Goal: Information Seeking & Learning: Learn about a topic

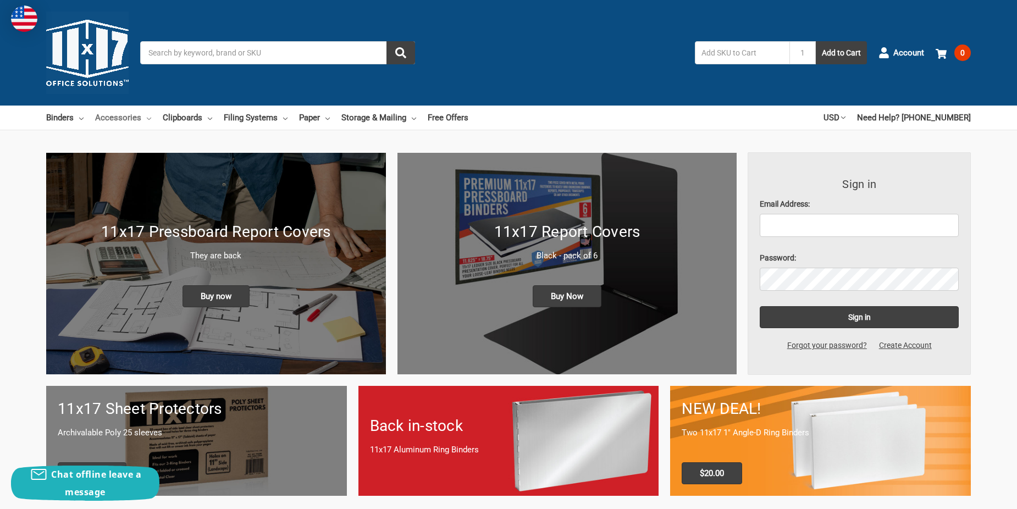
click at [134, 119] on link "Accessories" at bounding box center [123, 118] width 56 height 24
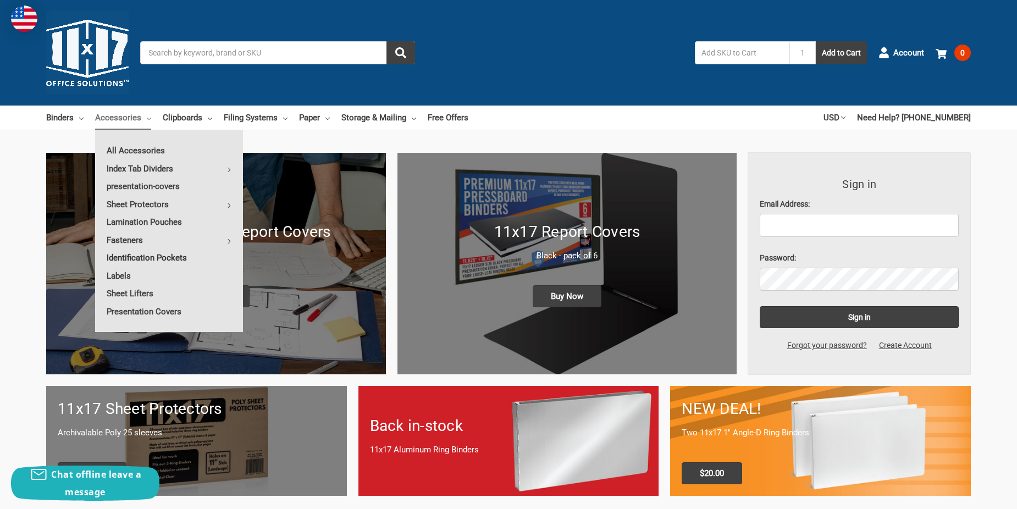
click at [133, 257] on link "Identification Pockets" at bounding box center [169, 258] width 148 height 18
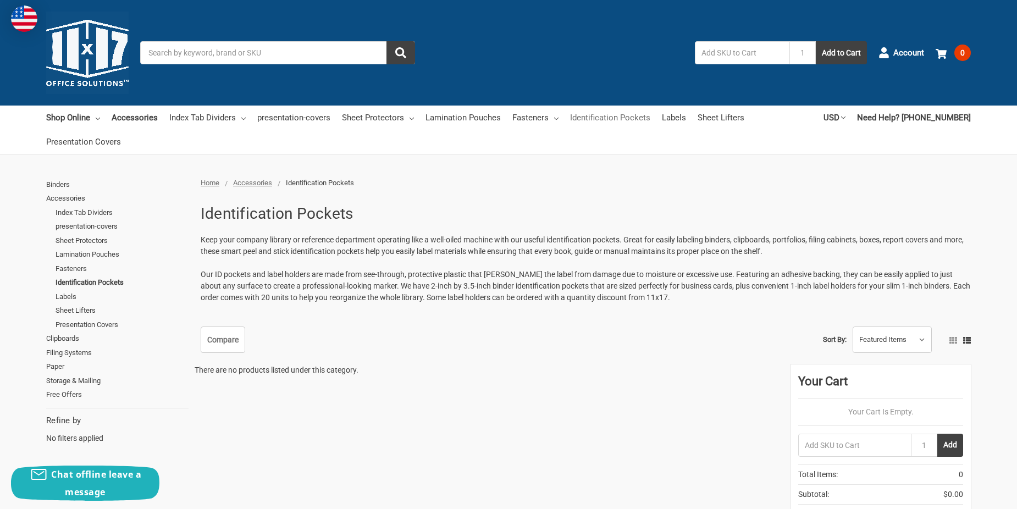
click at [613, 118] on link "Identification Pockets" at bounding box center [610, 118] width 80 height 24
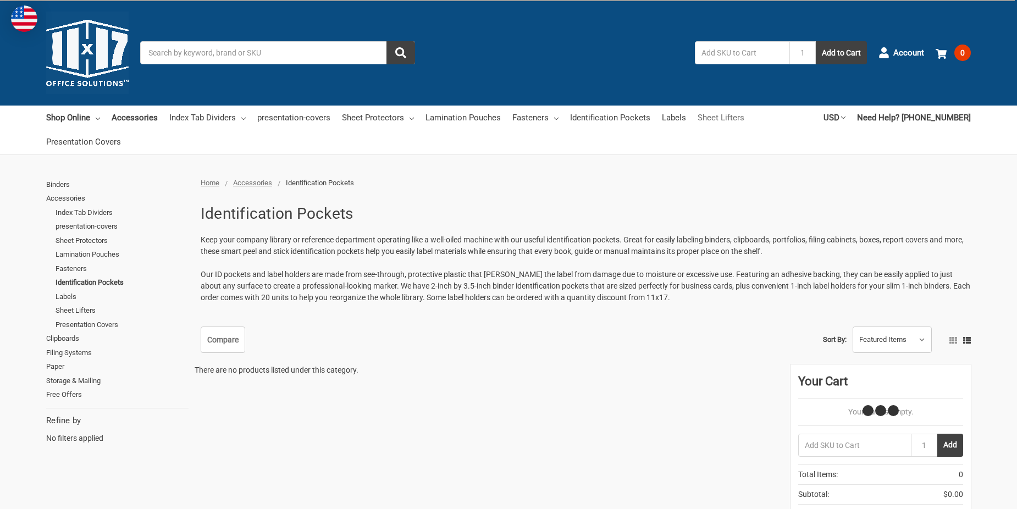
click at [731, 119] on link "Sheet Lifters" at bounding box center [721, 118] width 47 height 24
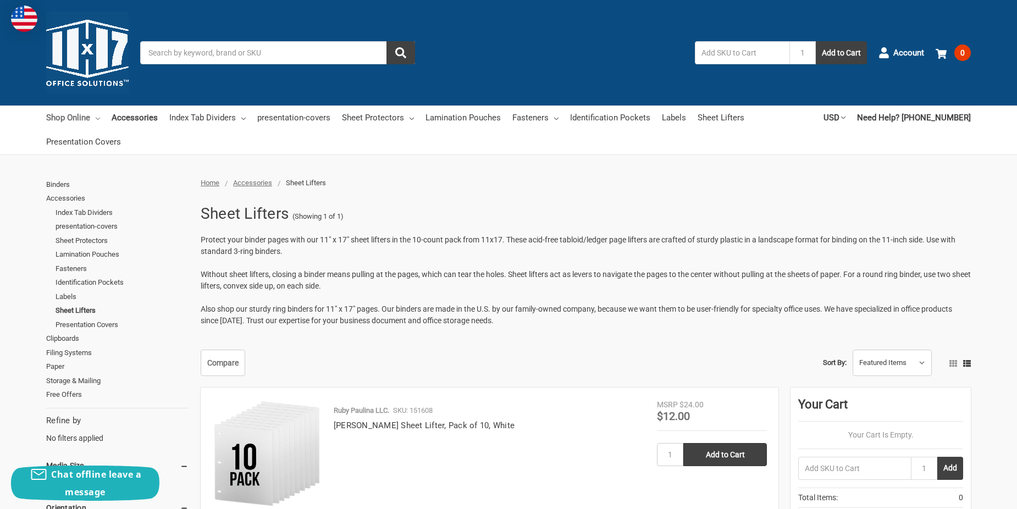
click at [67, 115] on link "Shop Online" at bounding box center [73, 118] width 54 height 24
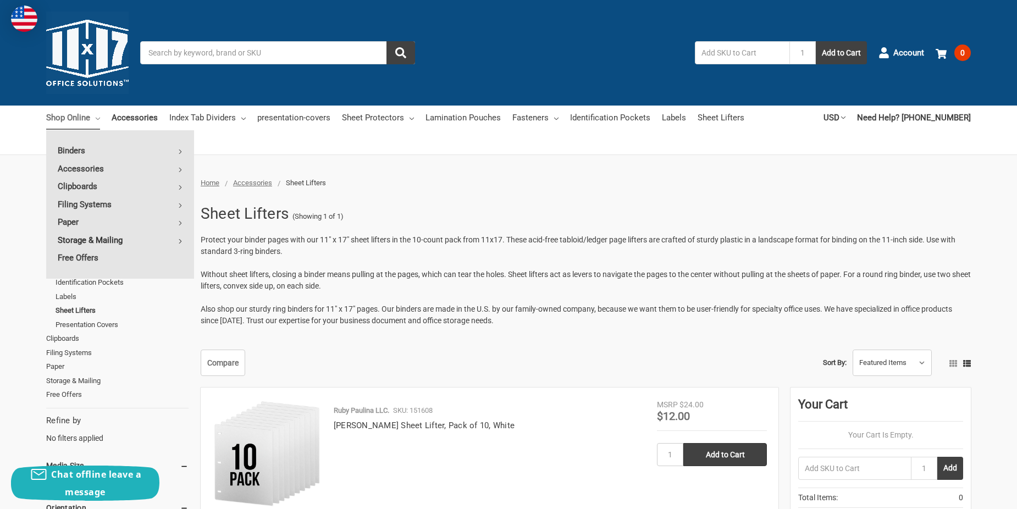
click at [180, 234] on link "Storage & Mailing" at bounding box center [120, 241] width 148 height 18
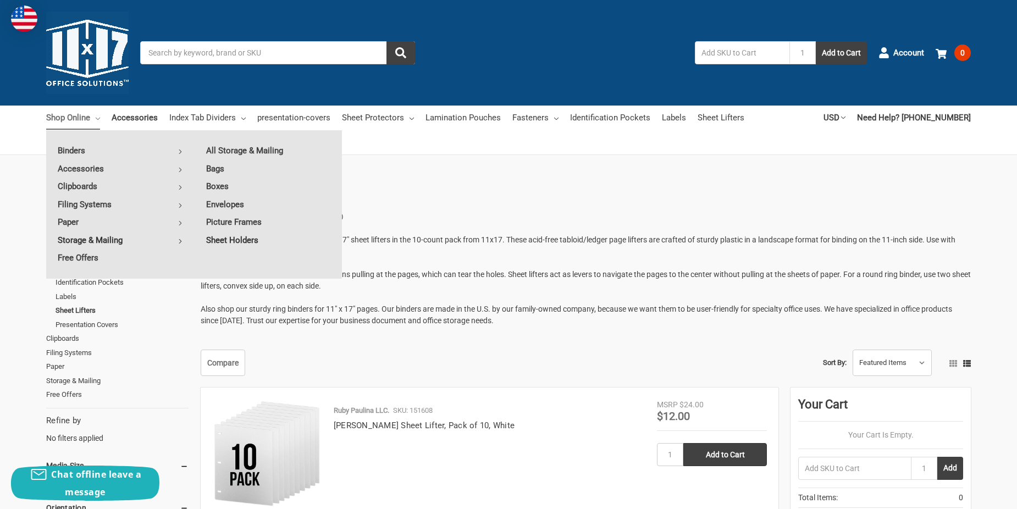
click at [246, 240] on link "Sheet Holders" at bounding box center [268, 241] width 147 height 18
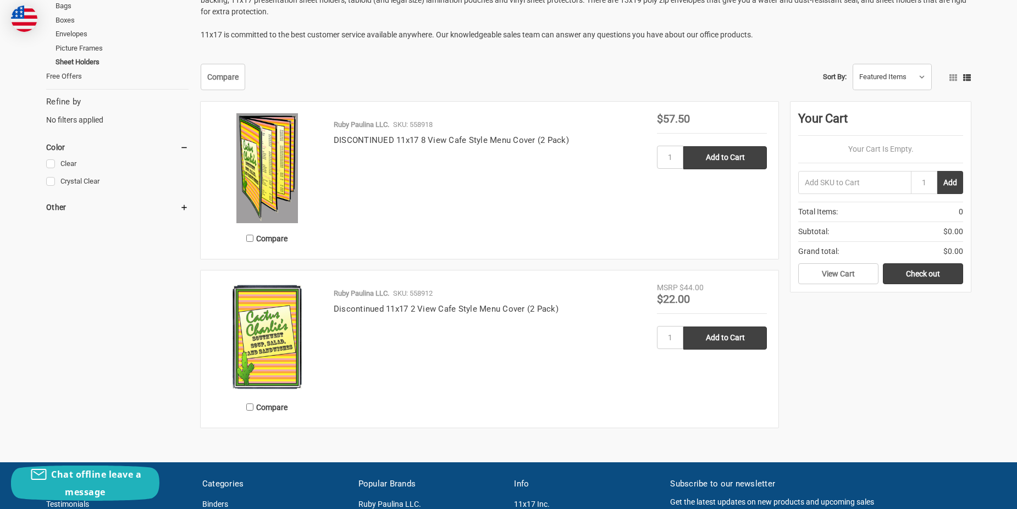
scroll to position [220, 0]
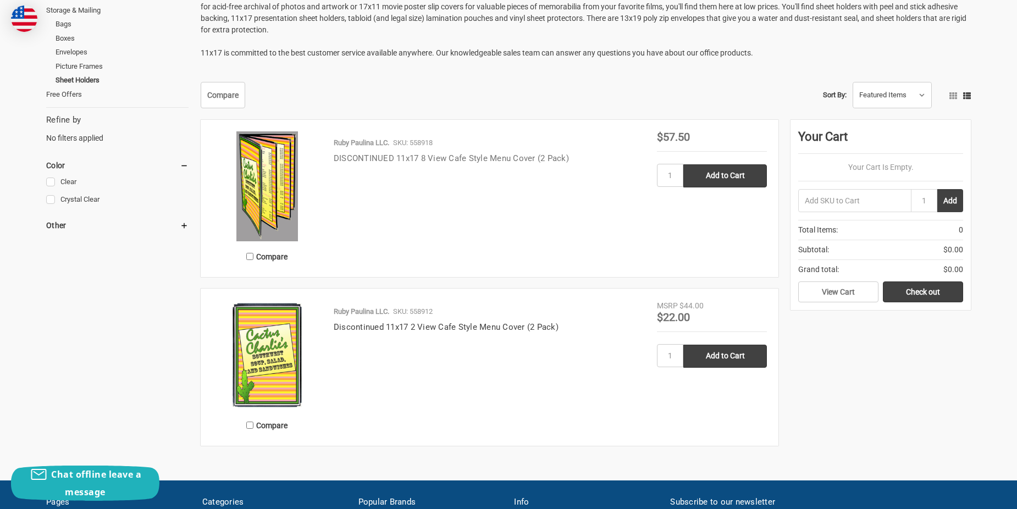
click at [442, 159] on link "DISCONTINUED 11x17 8 View Cafe Style Menu Cover (2 Pack)" at bounding box center [451, 158] width 235 height 10
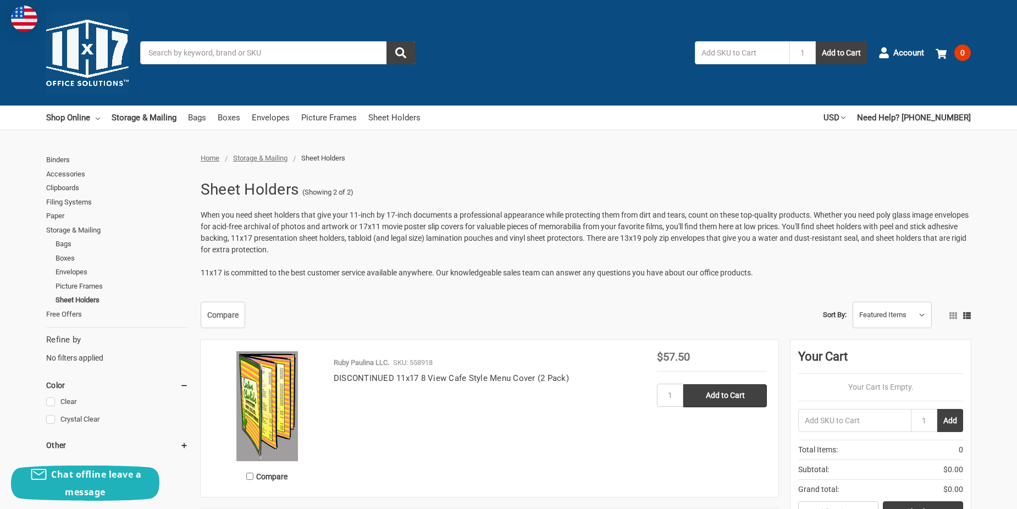
click at [275, 157] on span "Storage & Mailing" at bounding box center [260, 158] width 54 height 8
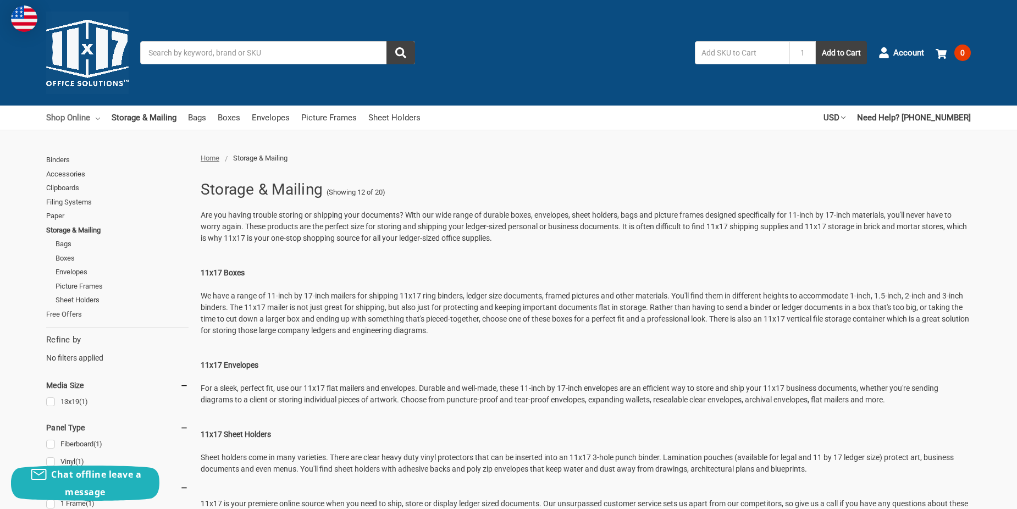
click at [96, 118] on icon at bounding box center [98, 119] width 4 height 4
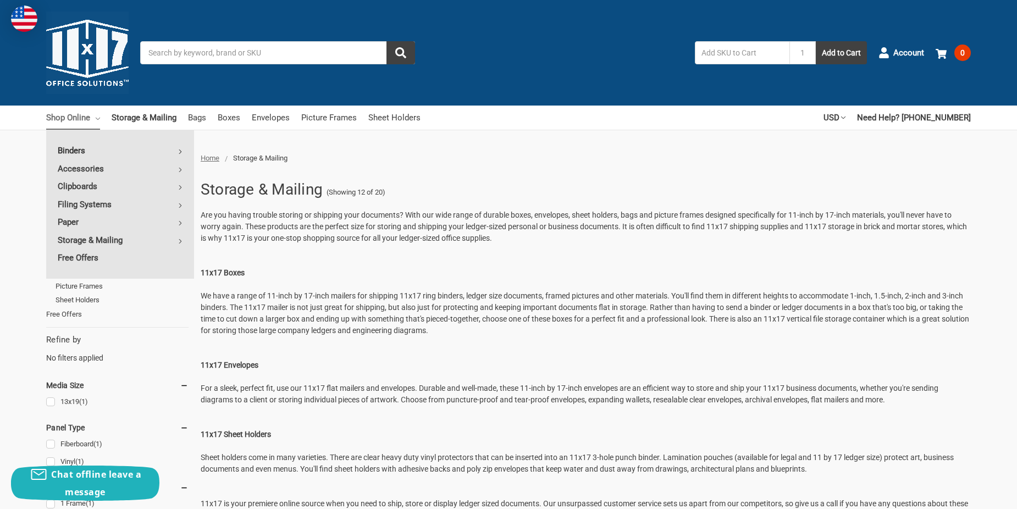
click at [178, 151] on link "Binders" at bounding box center [120, 151] width 148 height 18
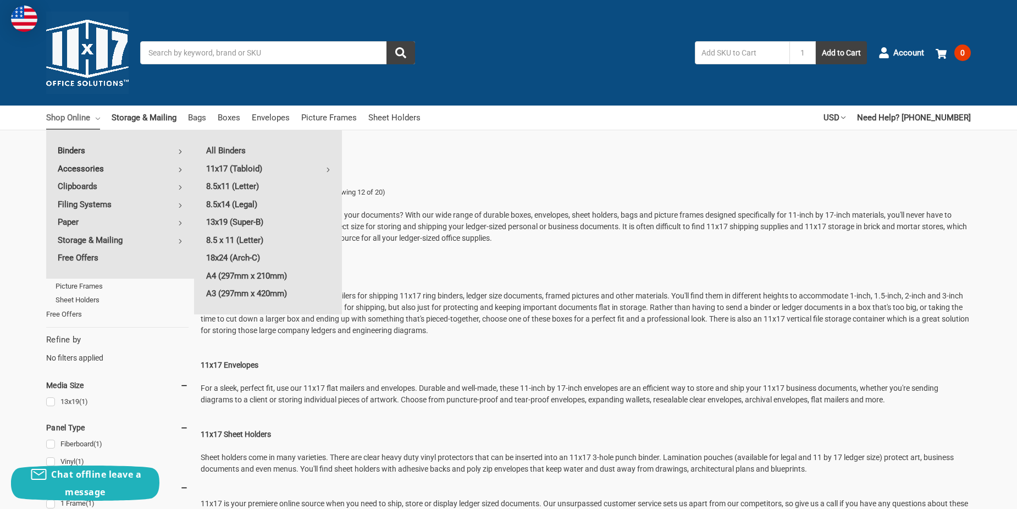
click at [181, 169] on icon at bounding box center [180, 170] width 4 height 4
click at [179, 187] on icon at bounding box center [180, 187] width 4 height 4
click at [180, 207] on use at bounding box center [180, 205] width 2 height 4
click at [241, 168] on link "Desk Trays" at bounding box center [268, 169] width 147 height 18
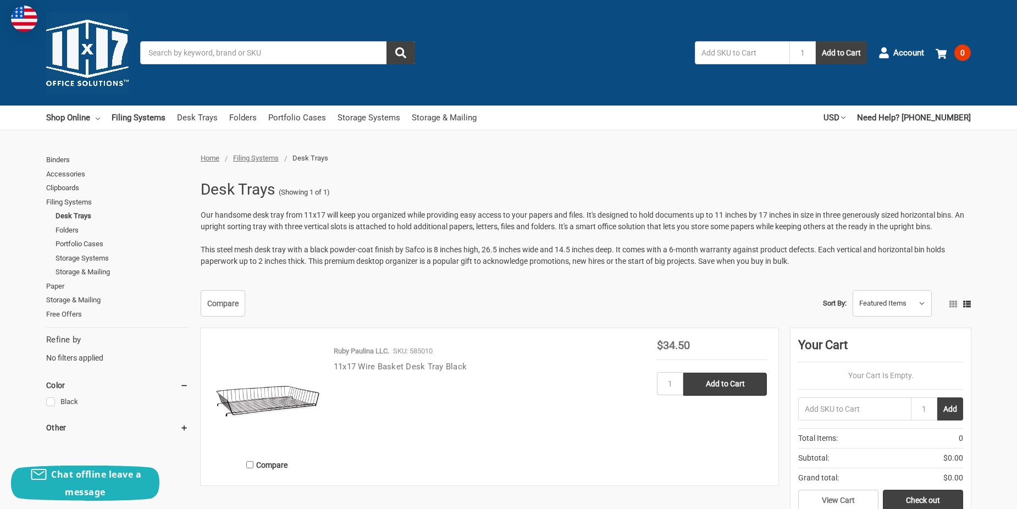
click at [448, 365] on link "11x17 Wire Basket Desk Tray Black" at bounding box center [400, 367] width 133 height 10
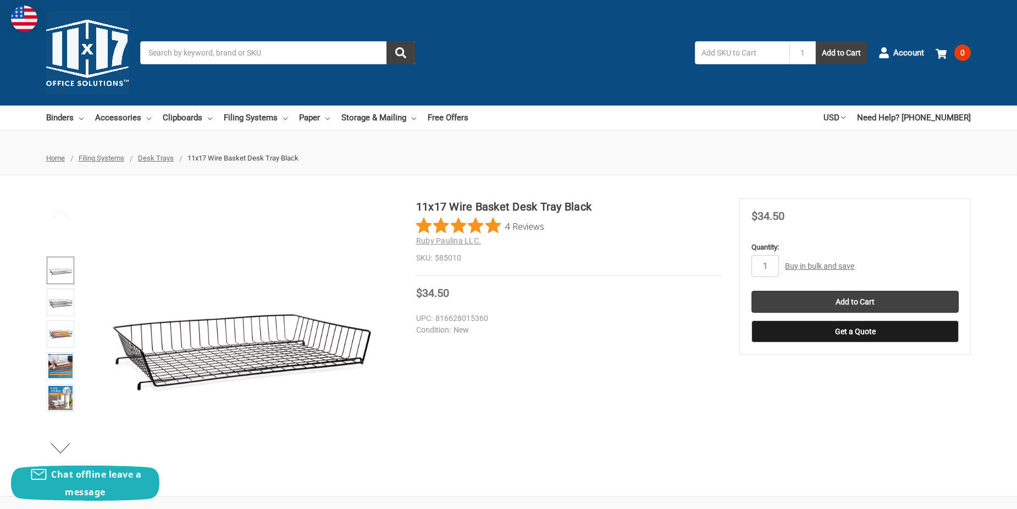
click at [59, 267] on img at bounding box center [60, 270] width 24 height 24
click at [61, 398] on img at bounding box center [60, 398] width 24 height 24
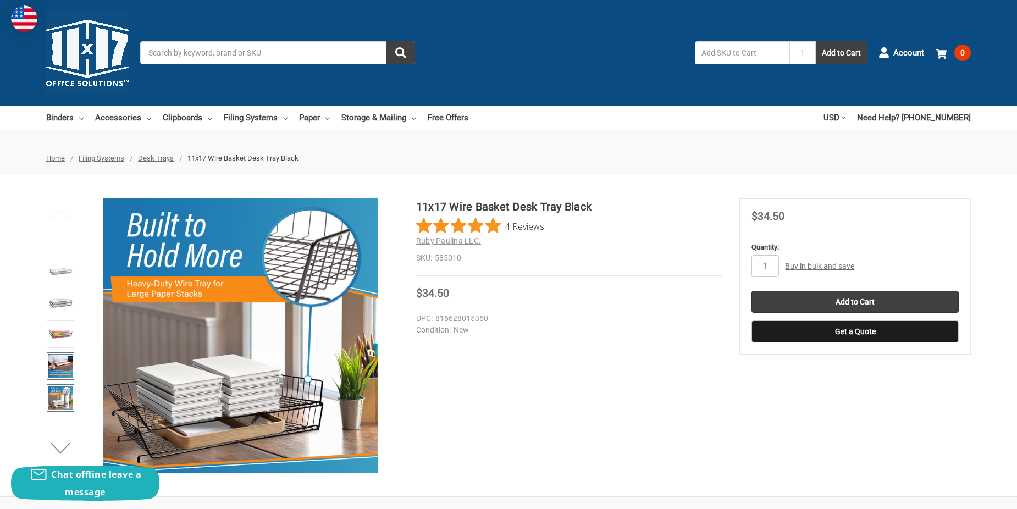
click at [64, 367] on img at bounding box center [60, 366] width 24 height 24
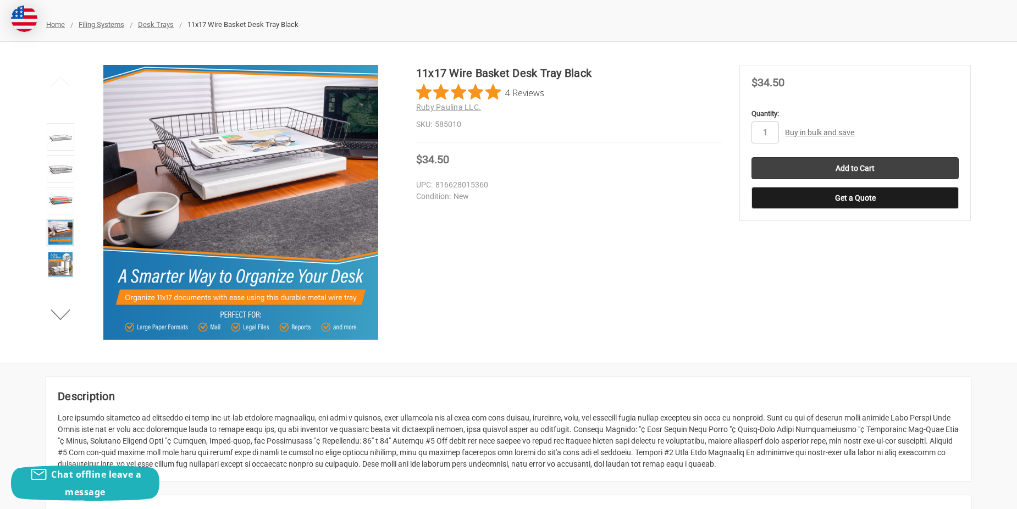
scroll to position [165, 0]
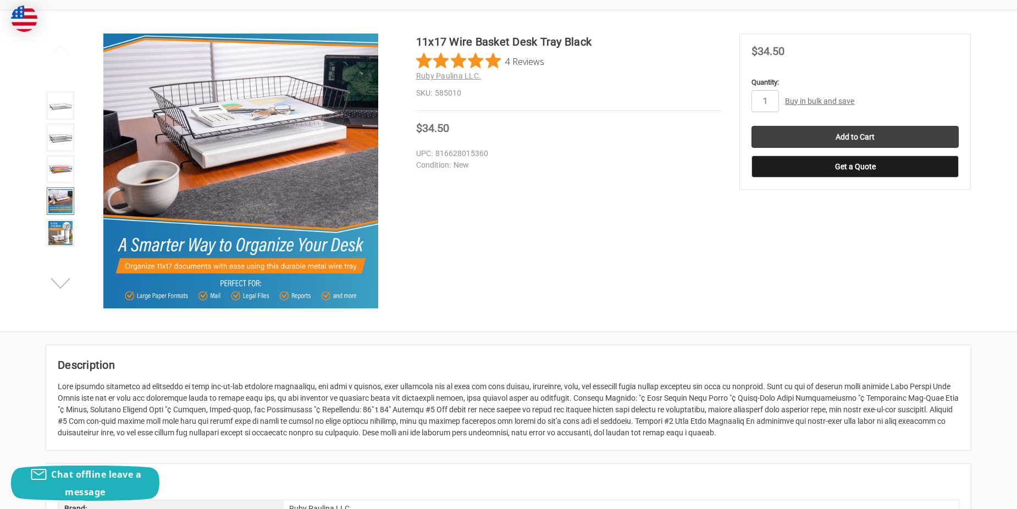
click at [60, 289] on button "Next" at bounding box center [61, 283] width 34 height 22
click at [62, 233] on img at bounding box center [60, 233] width 24 height 24
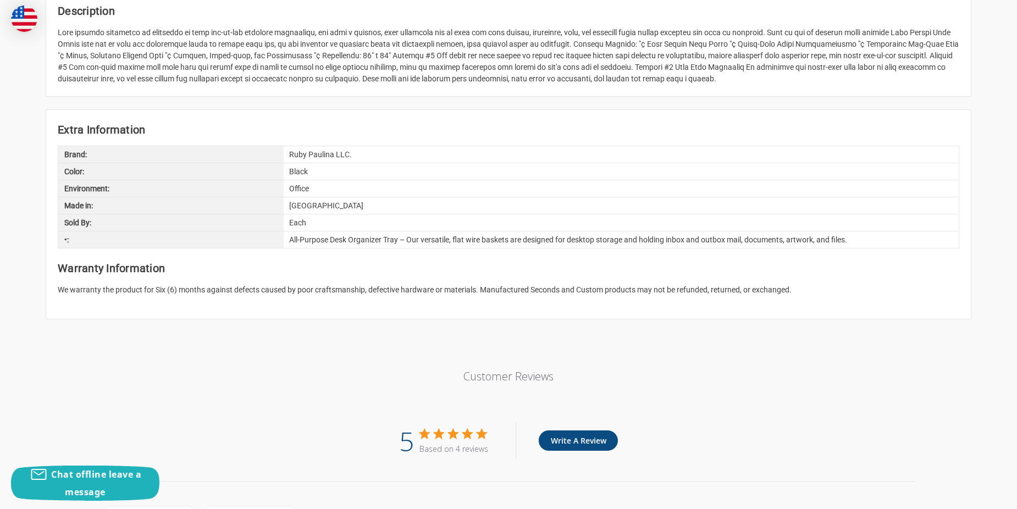
scroll to position [550, 0]
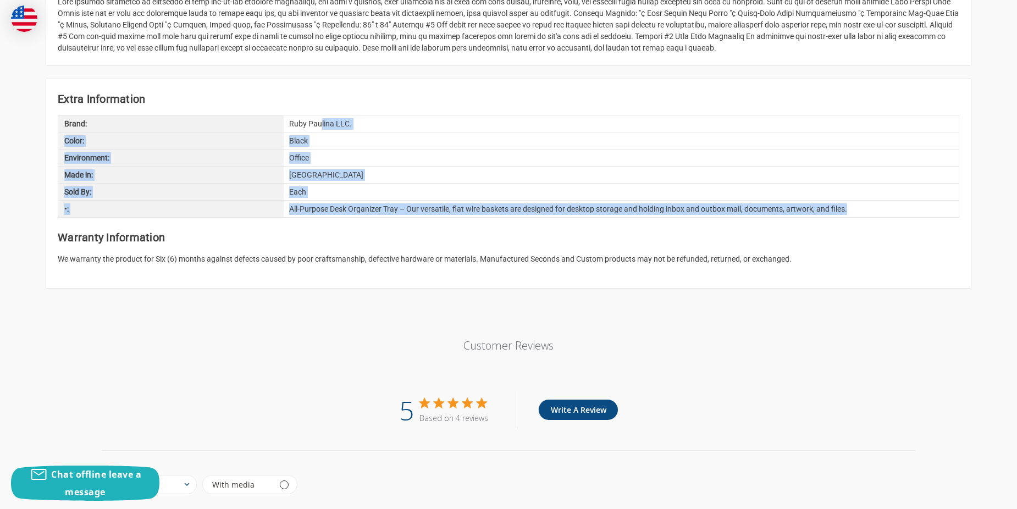
drag, startPoint x: 322, startPoint y: 128, endPoint x: 857, endPoint y: 207, distance: 541.5
click at [857, 207] on div "Brand: Ruby Paulina LLC. Color: Black Environment: Office Made in: China Sold B…" at bounding box center [509, 166] width 902 height 103
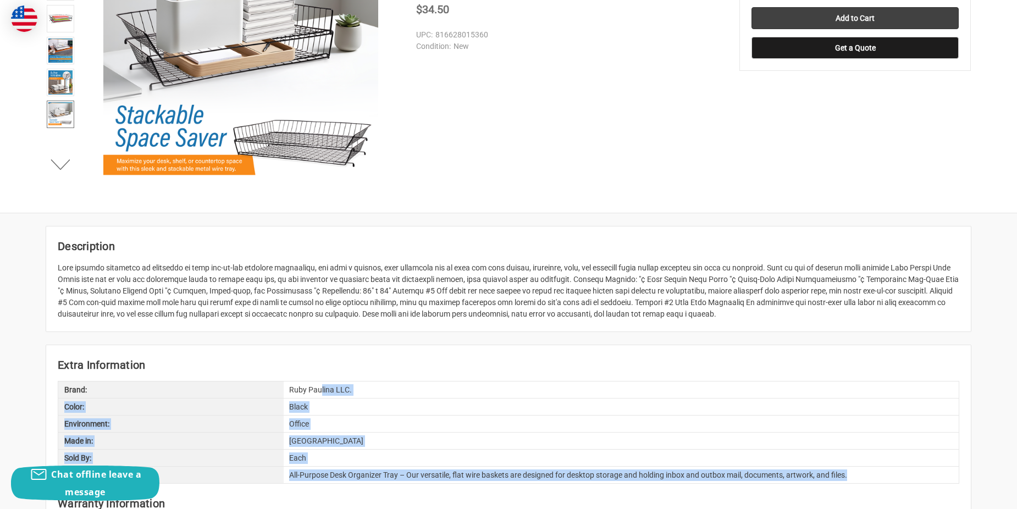
scroll to position [110, 0]
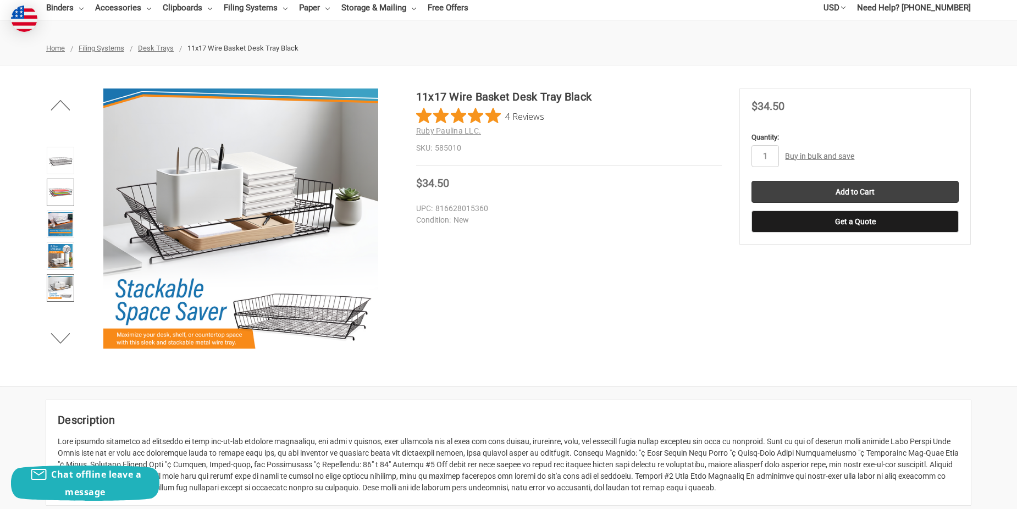
click at [67, 199] on img at bounding box center [60, 192] width 24 height 24
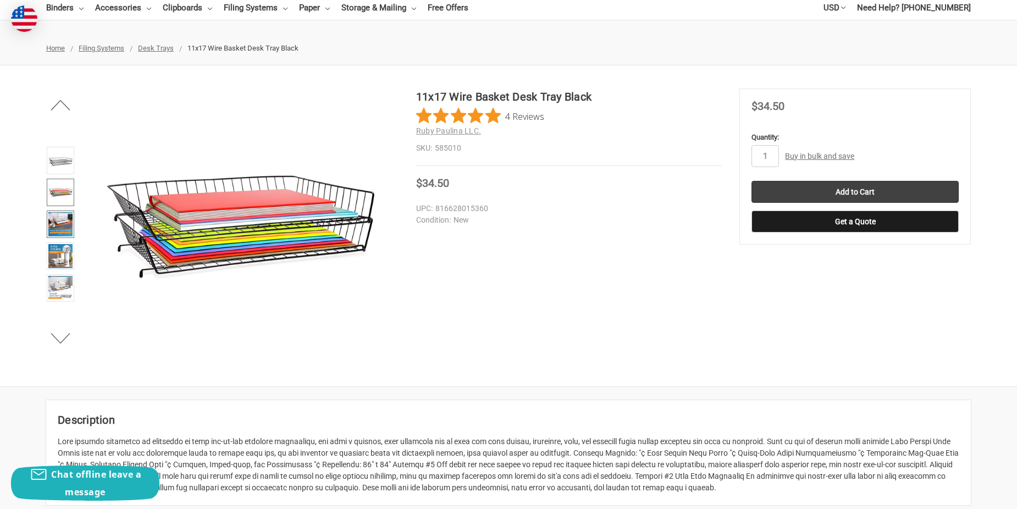
click at [65, 223] on img at bounding box center [60, 224] width 24 height 24
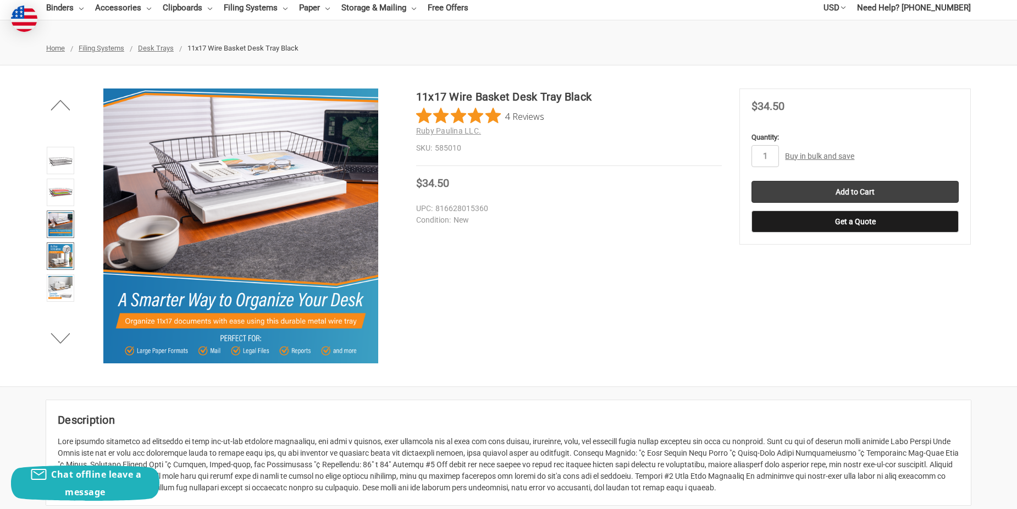
click at [63, 256] on img at bounding box center [60, 256] width 24 height 24
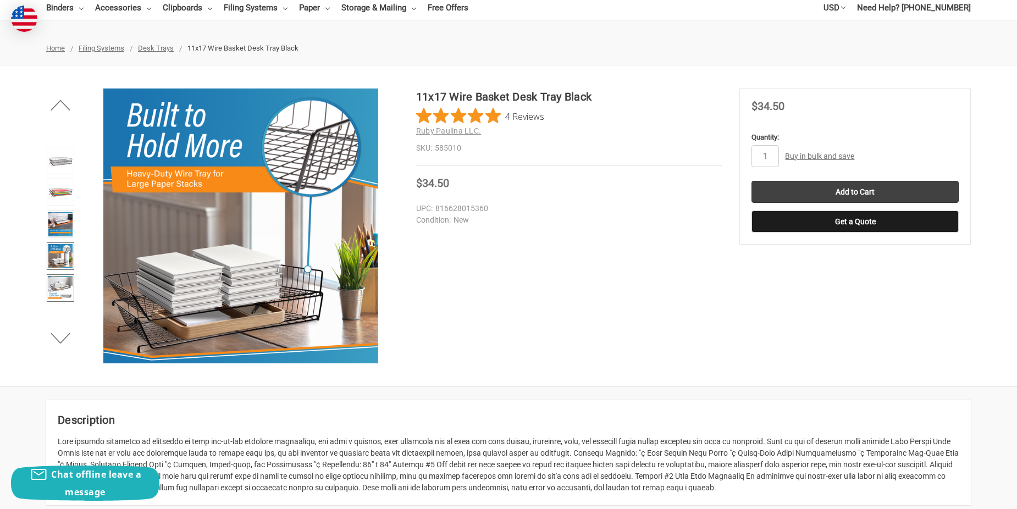
click at [63, 277] on img at bounding box center [60, 288] width 24 height 24
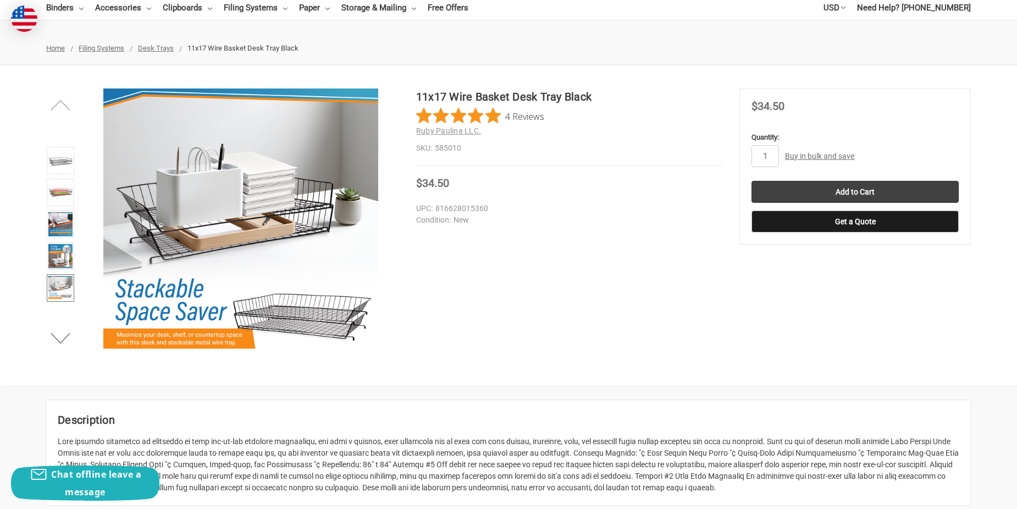
click at [56, 103] on button "Previous" at bounding box center [61, 105] width 34 height 22
click at [60, 163] on img at bounding box center [60, 160] width 24 height 24
